Goal: Information Seeking & Learning: Check status

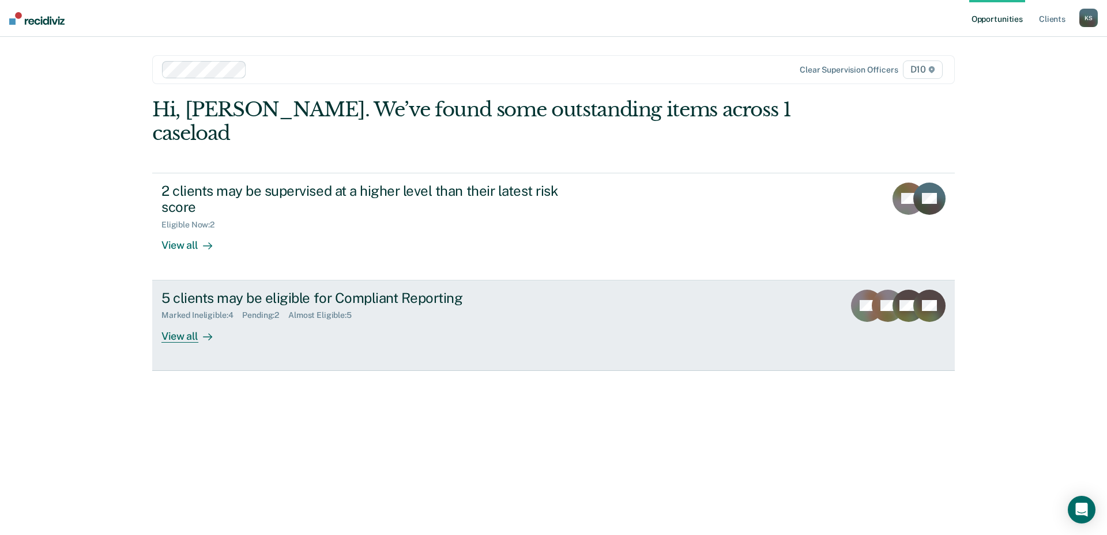
click at [177, 320] on div "View all" at bounding box center [193, 331] width 65 height 22
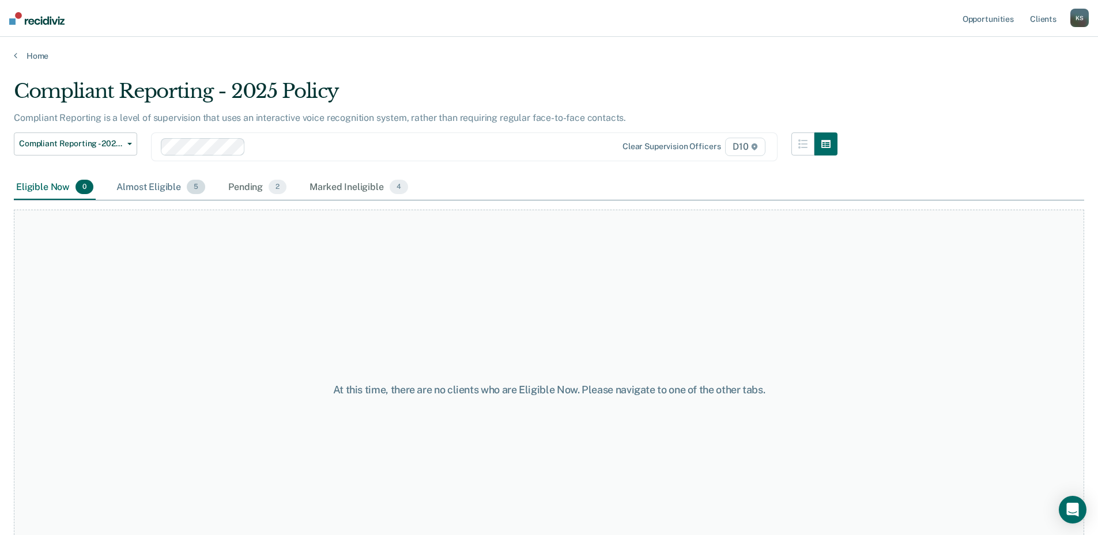
click at [153, 183] on div "Almost Eligible 5" at bounding box center [160, 187] width 93 height 25
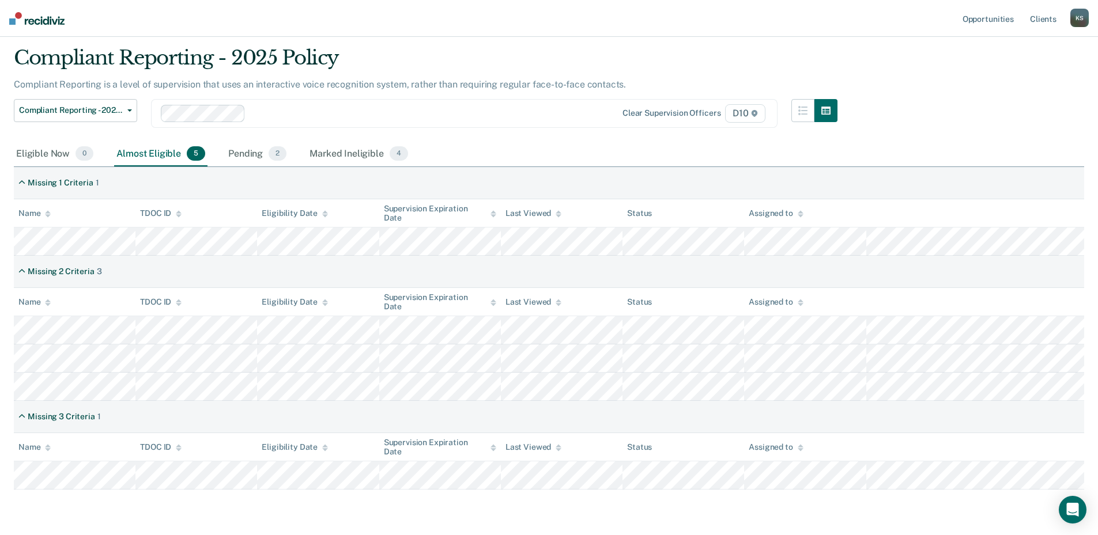
scroll to position [13, 0]
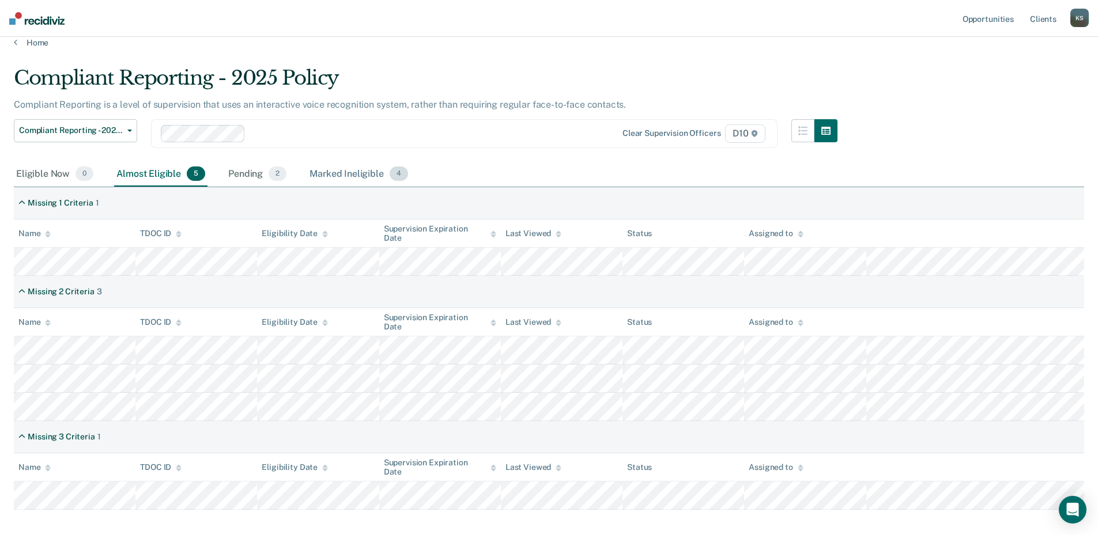
click at [355, 171] on div "Marked Ineligible 4" at bounding box center [358, 174] width 103 height 25
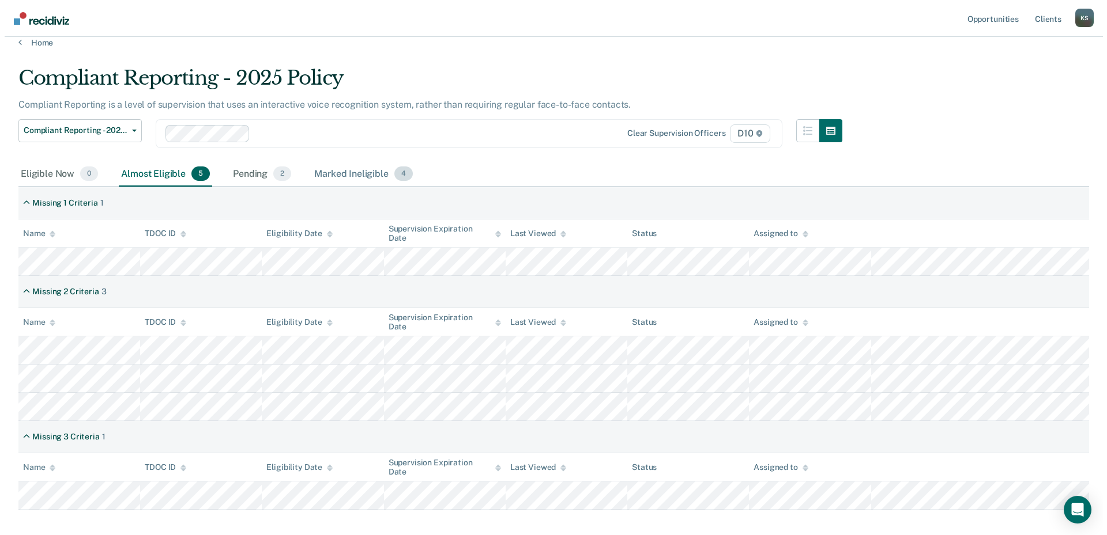
scroll to position [0, 0]
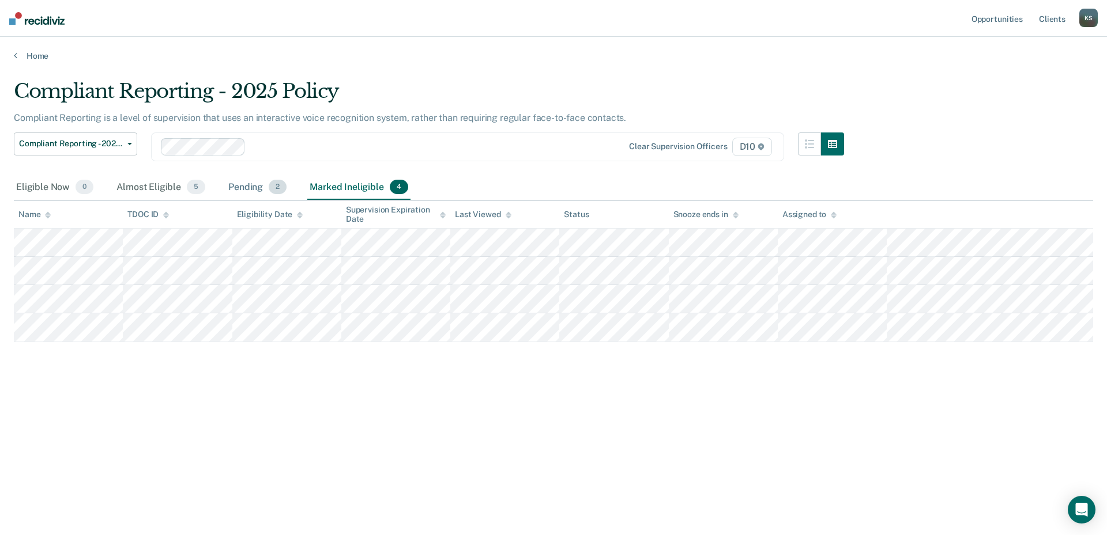
click at [258, 184] on div "Pending 2" at bounding box center [257, 187] width 63 height 25
